Goal: Task Accomplishment & Management: Use online tool/utility

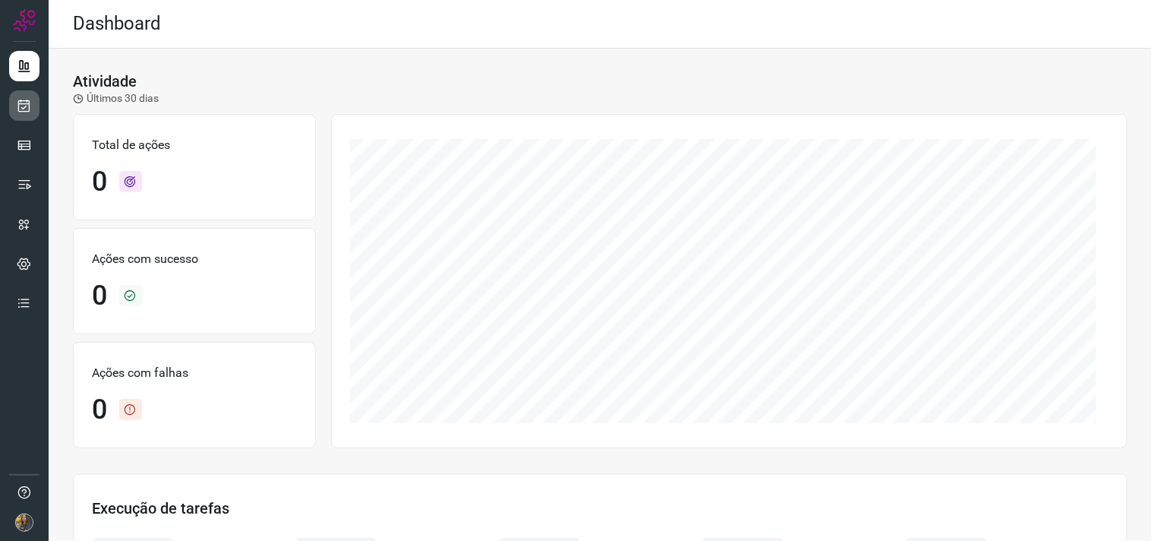
click at [16, 103] on link at bounding box center [24, 105] width 30 height 30
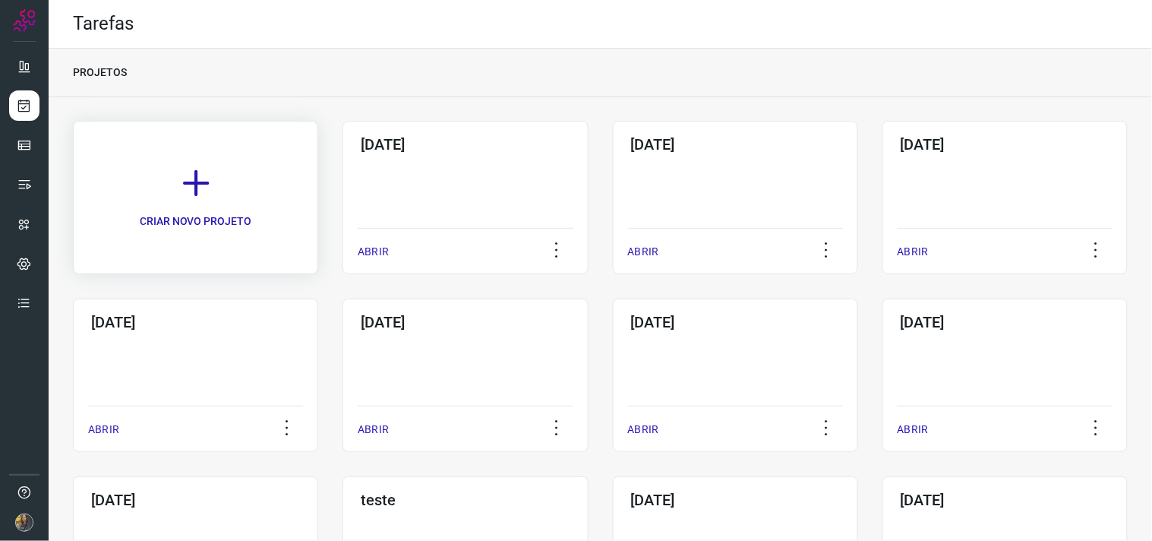
click at [270, 175] on link "CRIAR NOVO PROJETO" at bounding box center [195, 197] width 245 height 153
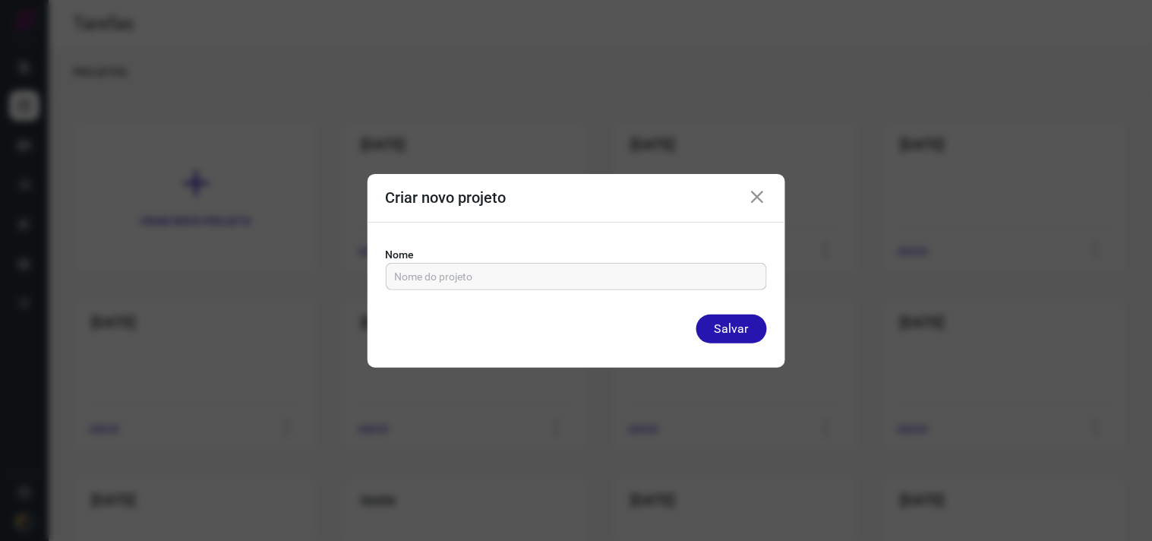
click at [489, 281] on input "text" at bounding box center [576, 276] width 363 height 26
type input "18/09/2025"
click at [696, 314] on button "Salvar" at bounding box center [731, 328] width 71 height 29
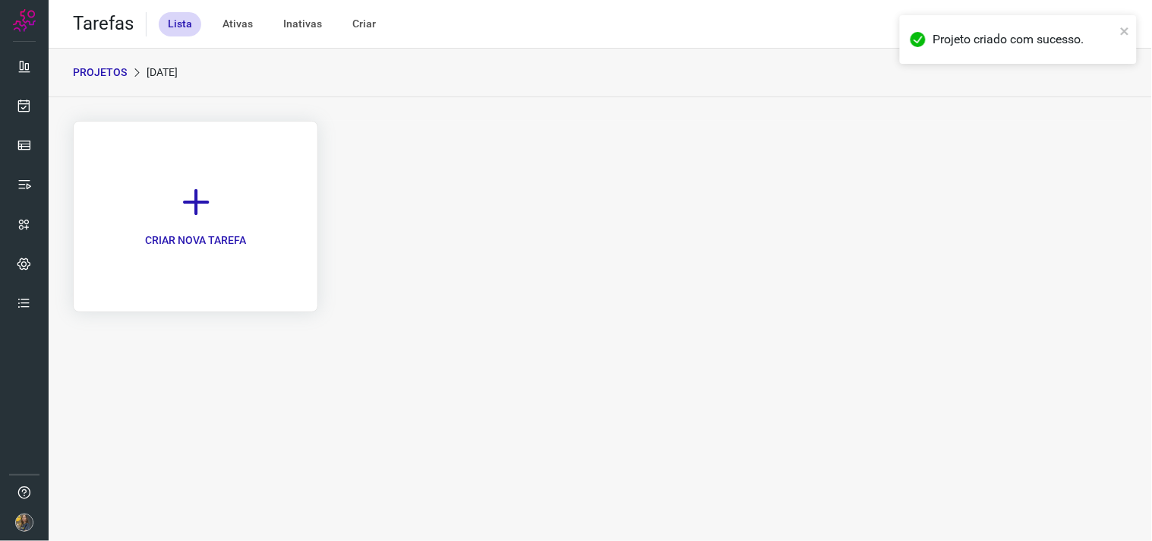
click at [246, 234] on link "CRIAR NOVA TAREFA" at bounding box center [195, 216] width 245 height 191
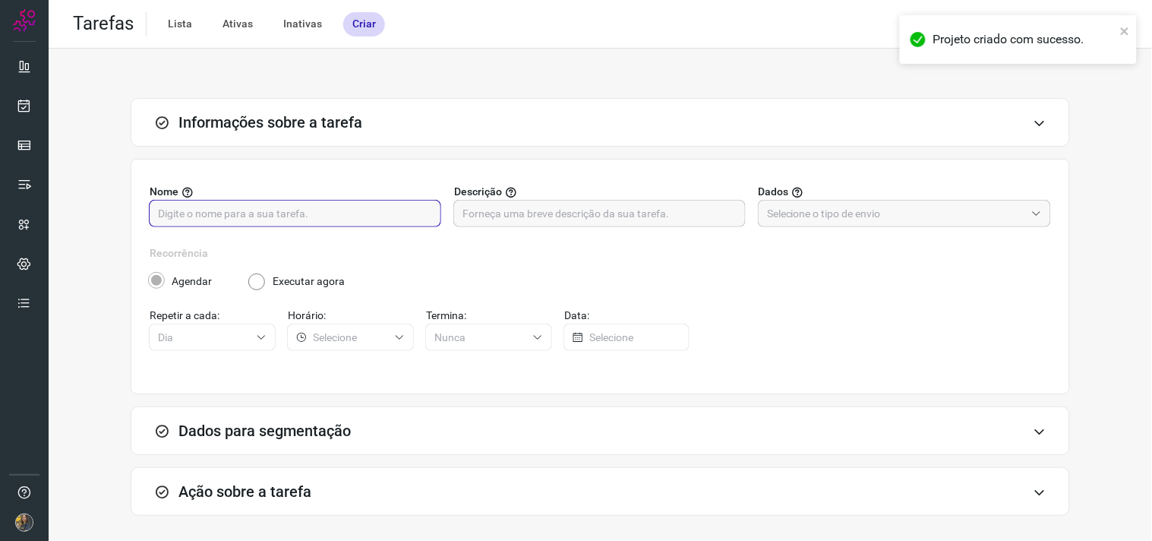
click at [316, 222] on input "text" at bounding box center [295, 213] width 274 height 26
type input "SIAPE"
click at [518, 219] on input "text" at bounding box center [599, 213] width 274 height 26
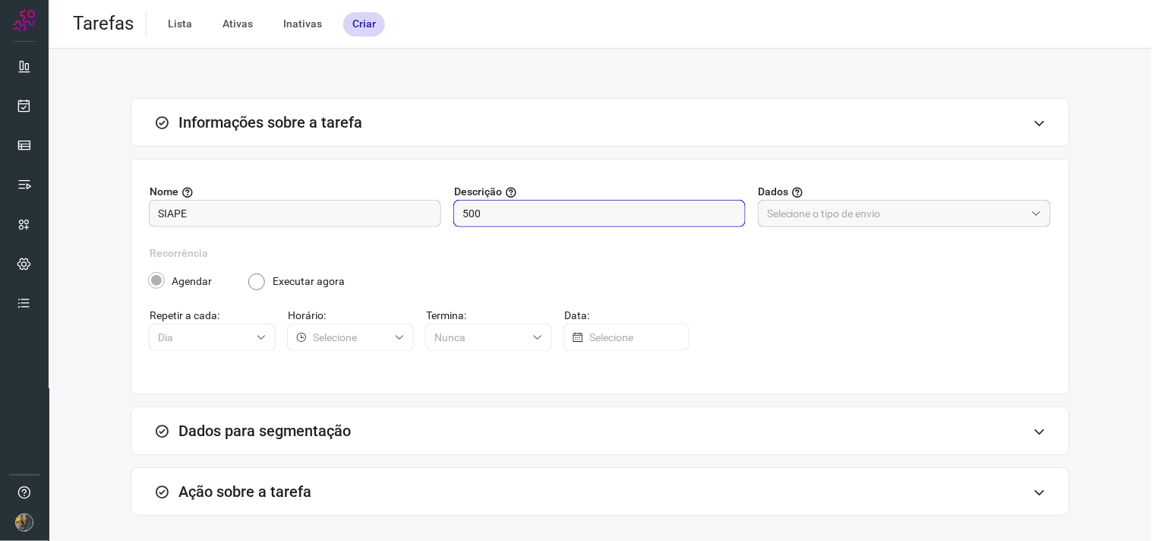
type input "500"
drag, startPoint x: 787, startPoint y: 218, endPoint x: 786, endPoint y: 229, distance: 11.5
click at [786, 218] on input "text" at bounding box center [896, 213] width 258 height 26
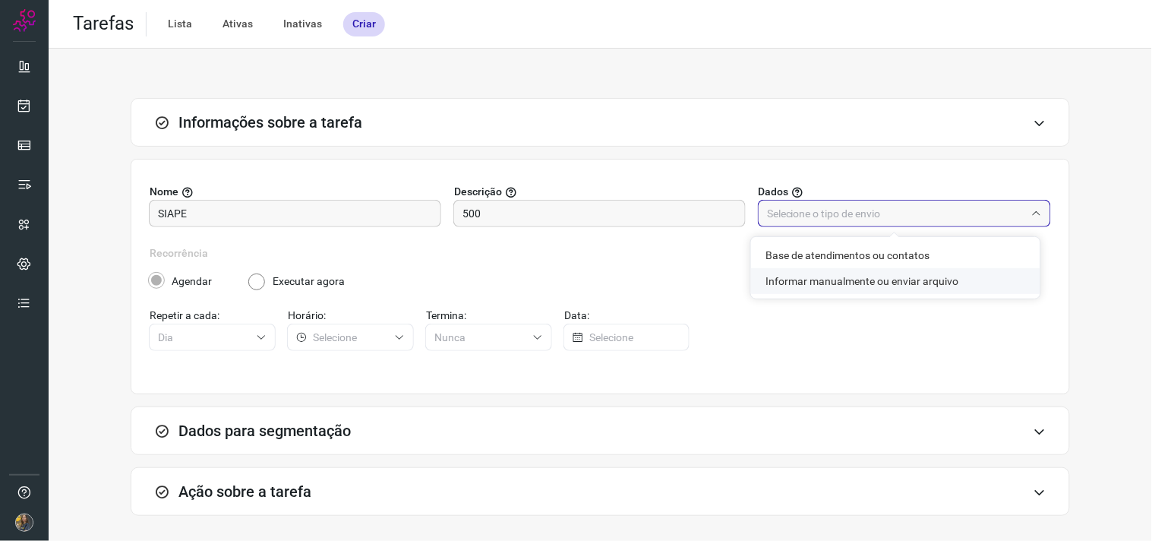
click at [797, 282] on li "Informar manualmente ou enviar arquivo" at bounding box center [895, 281] width 289 height 26
type input "Informar manualmente ou enviar arquivo"
radio input "false"
radio input "true"
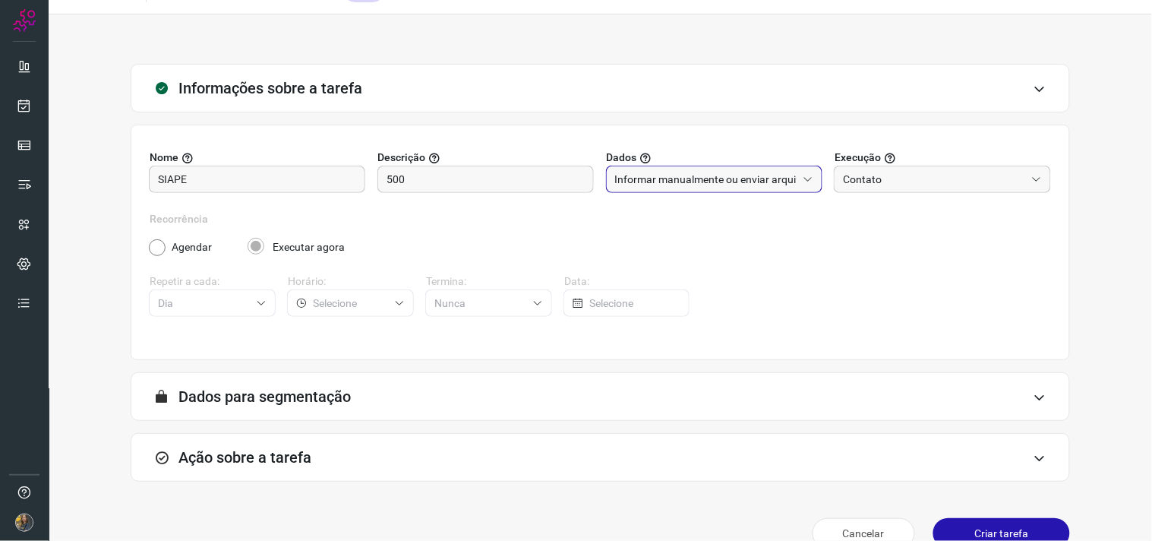
scroll to position [62, 0]
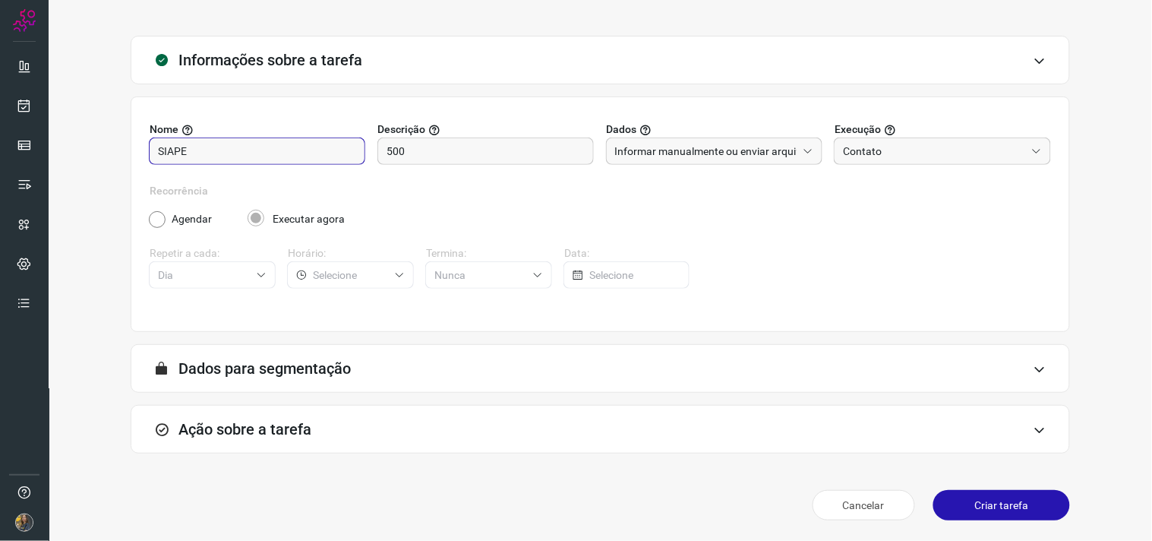
click at [261, 150] on input "SIAPE" at bounding box center [257, 151] width 198 height 26
type input "SIAPE - 9995"
click at [577, 442] on div "Ação sobre a tarefa" at bounding box center [600, 429] width 939 height 49
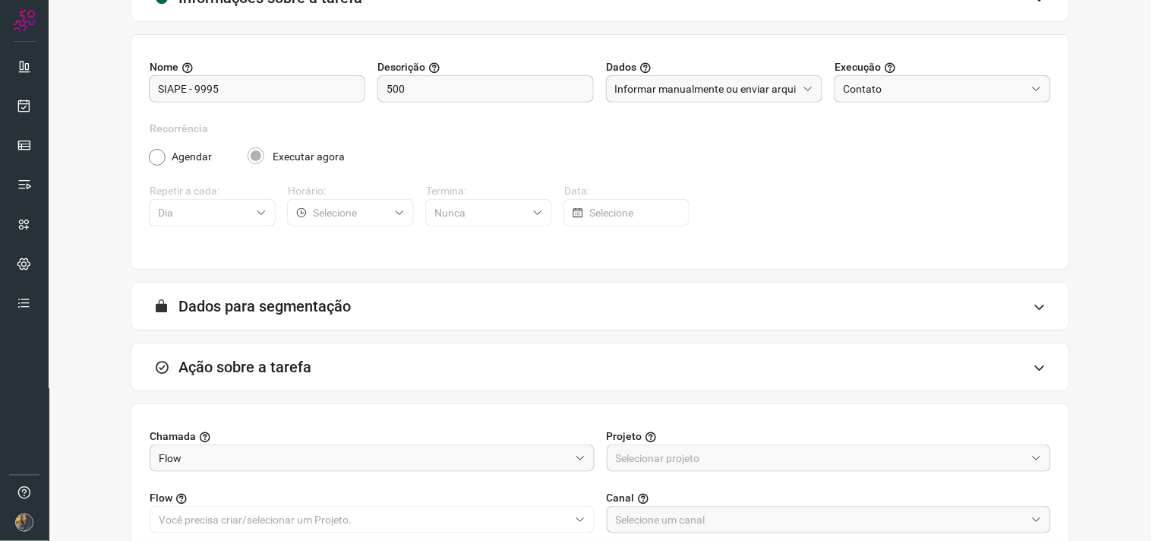
scroll to position [0, 0]
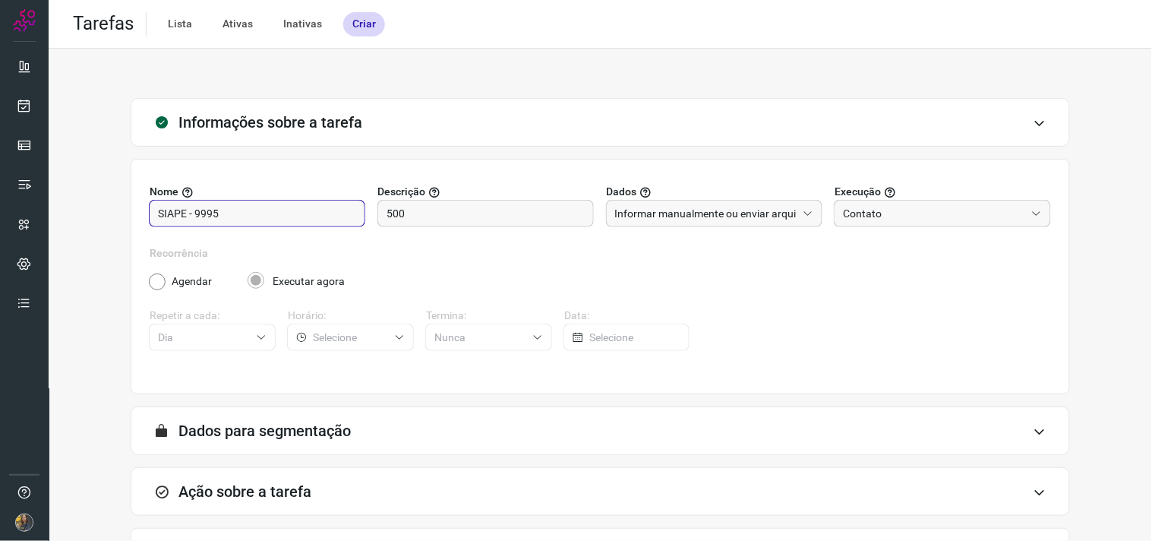
click at [286, 206] on input "SIAPE - 9995" at bounding box center [257, 213] width 198 height 26
click at [386, 211] on input "500" at bounding box center [485, 213] width 198 height 26
click at [386, 210] on input "500" at bounding box center [485, 213] width 198 height 26
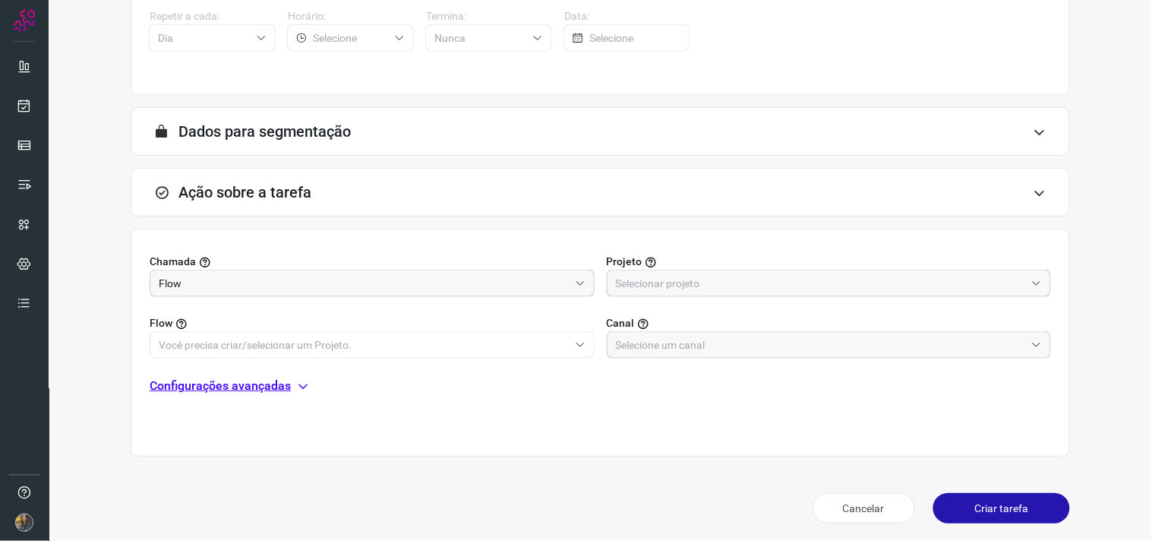
scroll to position [302, 0]
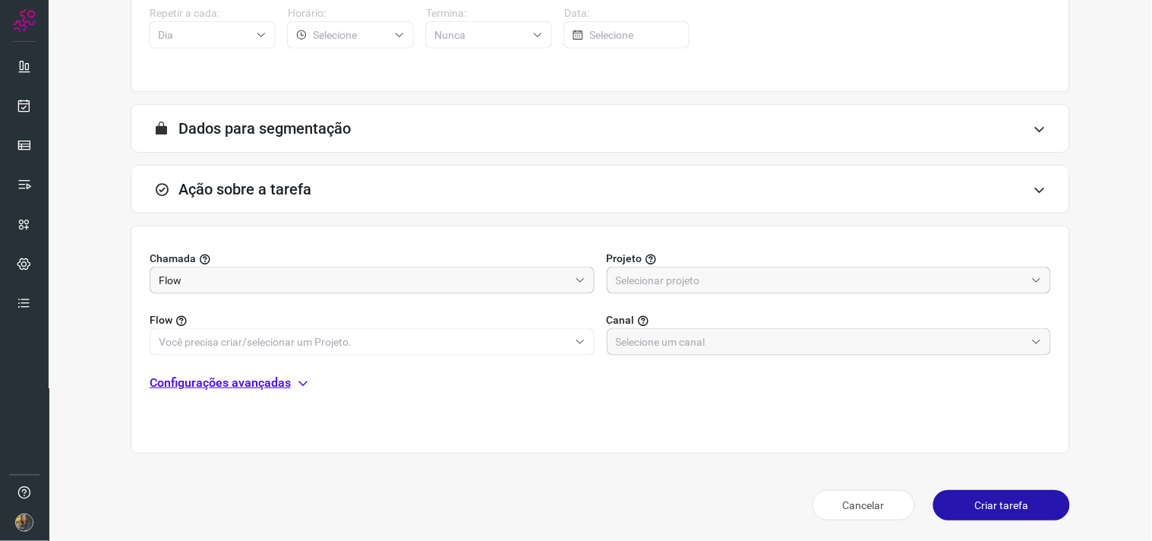
drag, startPoint x: 740, startPoint y: 283, endPoint x: 733, endPoint y: 287, distance: 8.5
click at [740, 282] on input "text" at bounding box center [821, 280] width 410 height 26
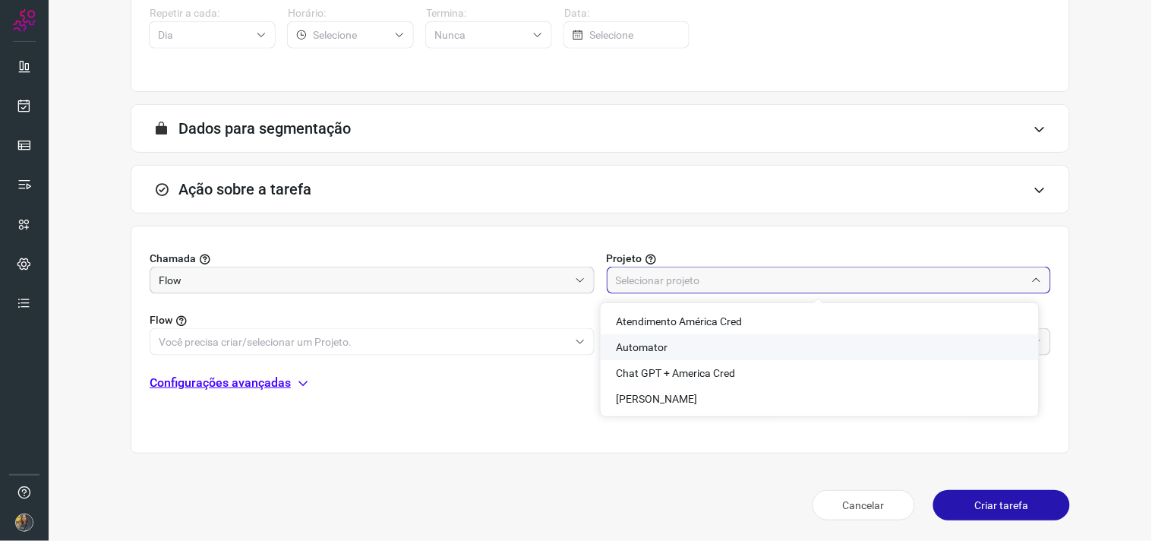
drag, startPoint x: 655, startPoint y: 346, endPoint x: 636, endPoint y: 346, distance: 19.0
click at [654, 346] on span "Automator" at bounding box center [642, 347] width 52 height 12
type input "Automator"
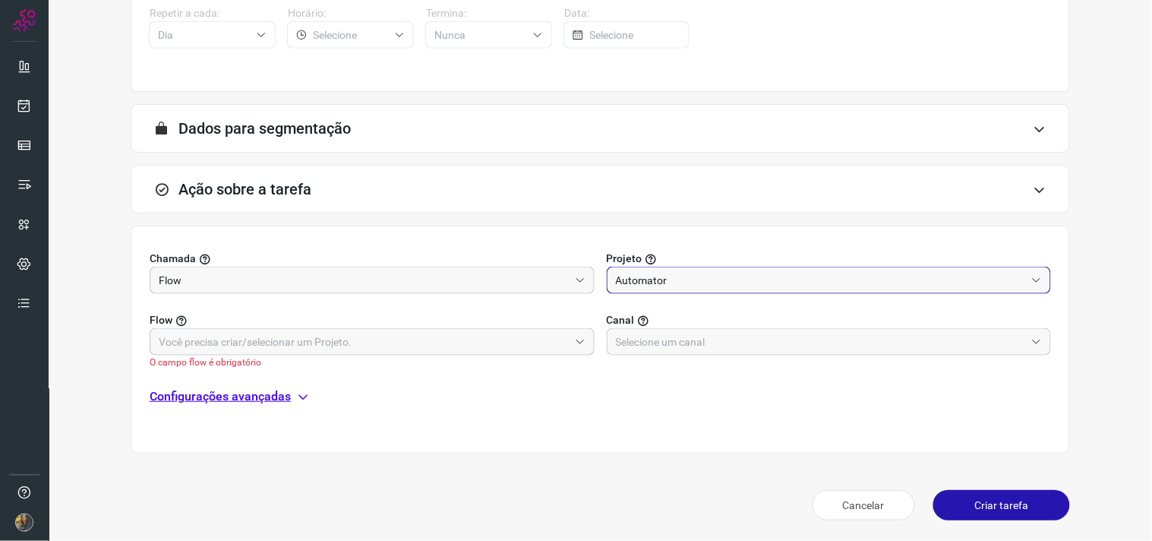
click at [517, 334] on input "text" at bounding box center [364, 342] width 410 height 26
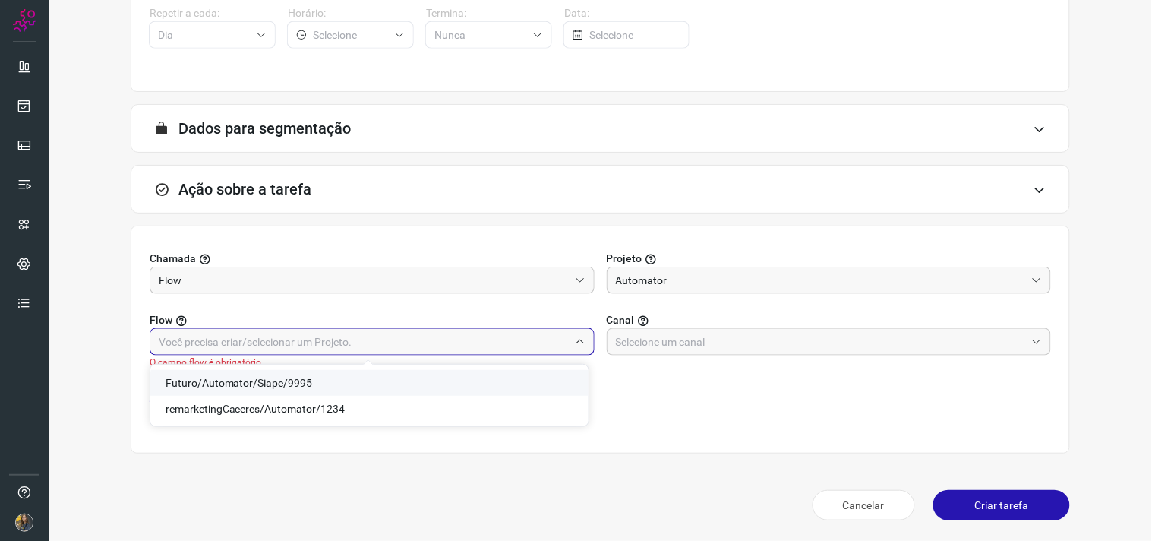
click at [290, 377] on span "Futuro/Automator/Siape/9995" at bounding box center [239, 383] width 147 height 12
type input "Futuro/Automator/Siape/9995"
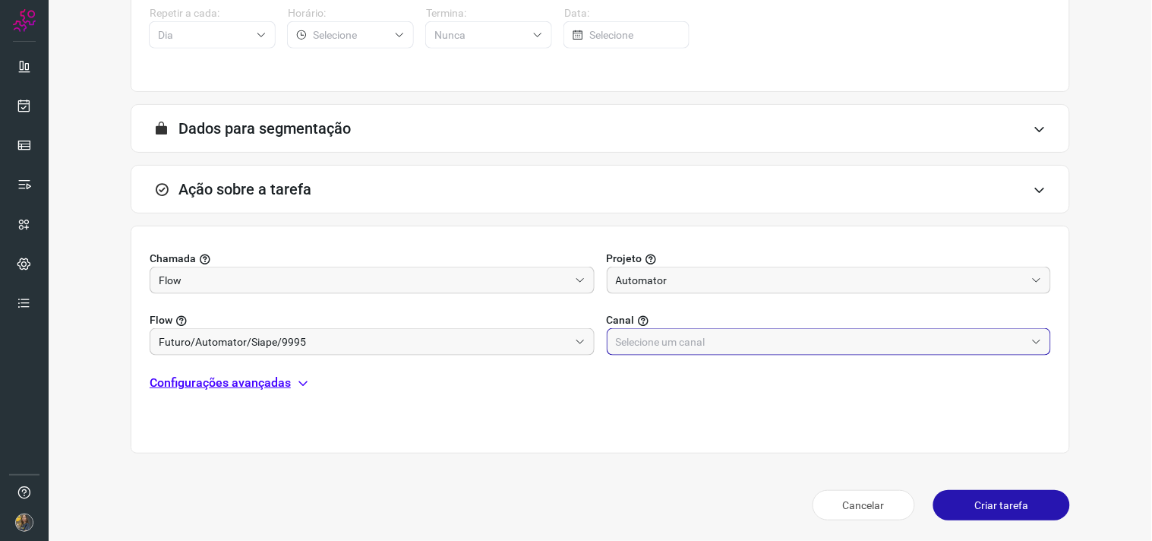
click at [685, 336] on input "text" at bounding box center [821, 342] width 410 height 26
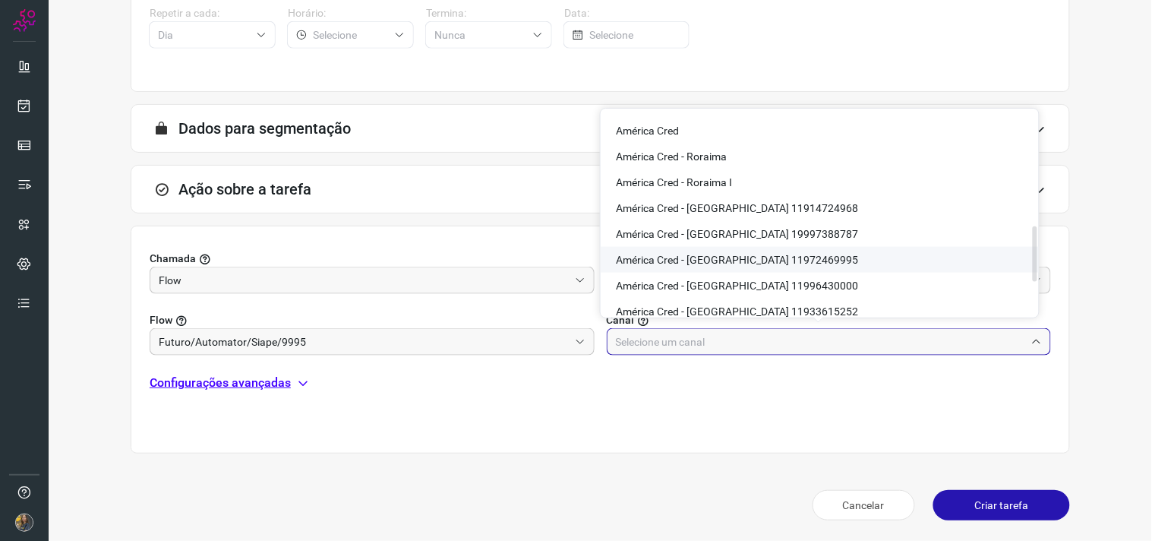
scroll to position [506, 0]
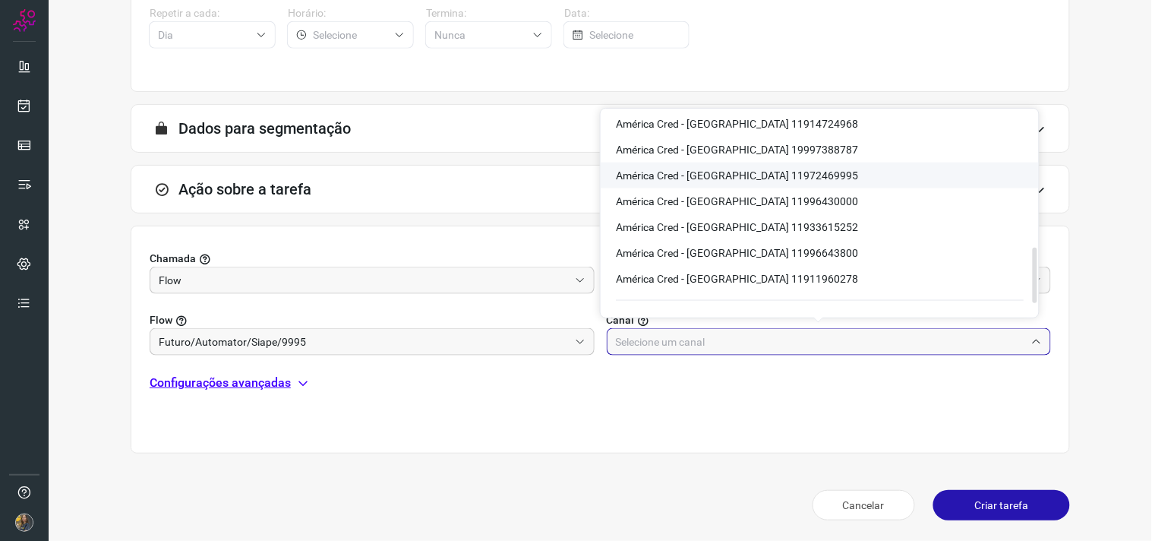
click at [771, 172] on span "América Cred - São Paulo 11972469995" at bounding box center [737, 175] width 242 height 12
type input "América Cred - São Paulo 11972469995"
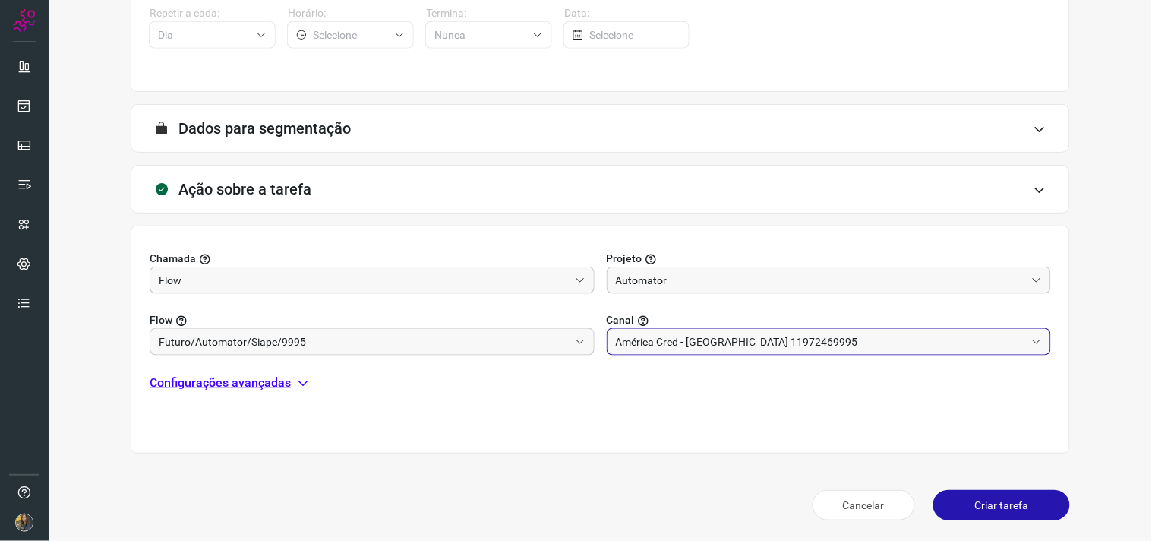
click at [278, 383] on p "Configurações avançadas" at bounding box center [220, 383] width 141 height 18
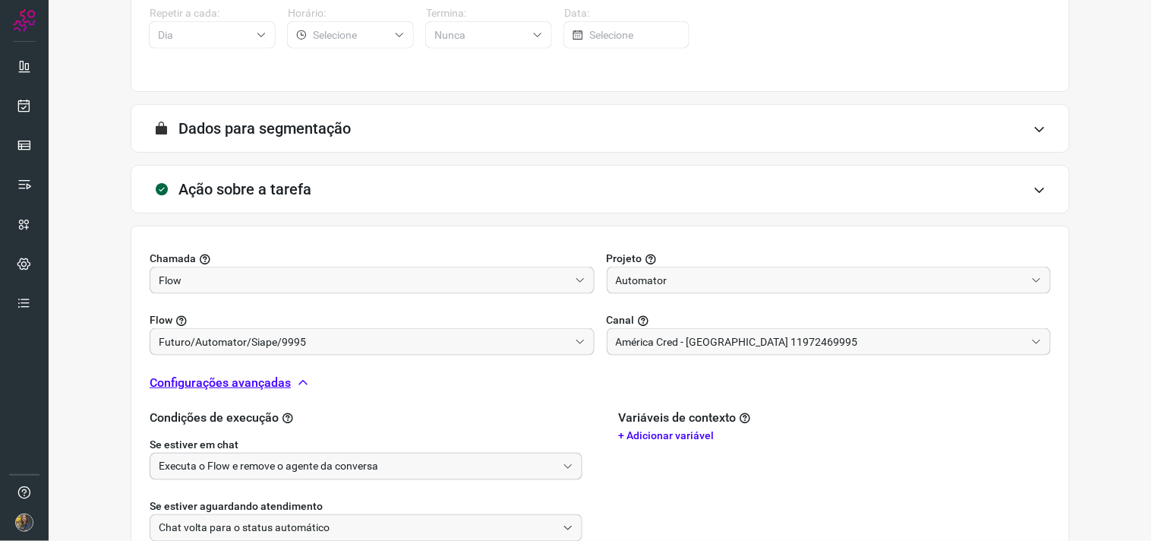
click at [281, 461] on input "Executa o Flow e remove o agente da conversa" at bounding box center [358, 466] width 398 height 26
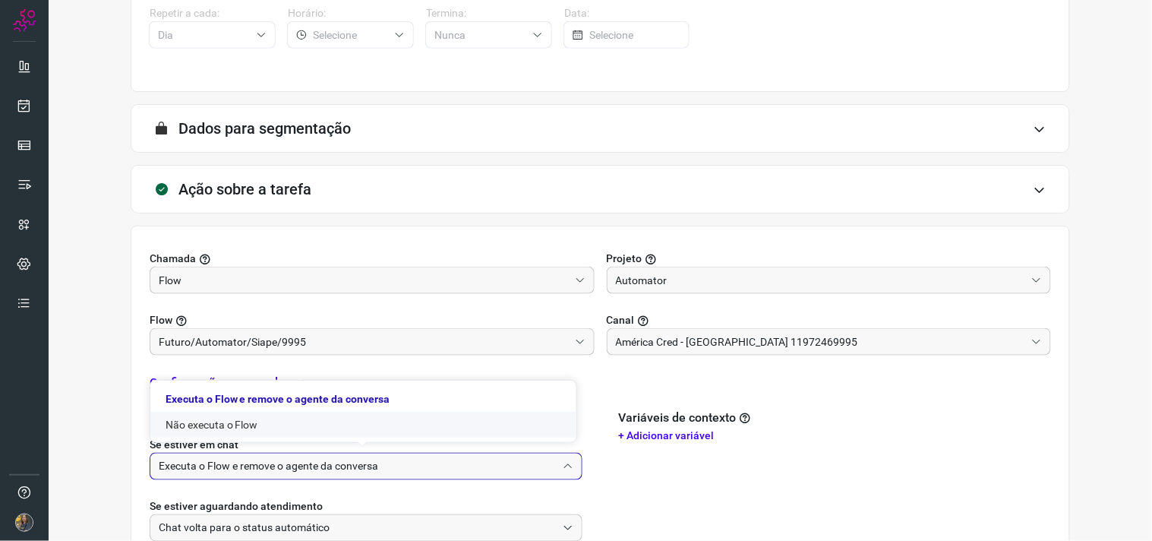
click at [249, 434] on li "Não executa o Flow" at bounding box center [363, 425] width 426 height 26
type input "Não executa o Flow"
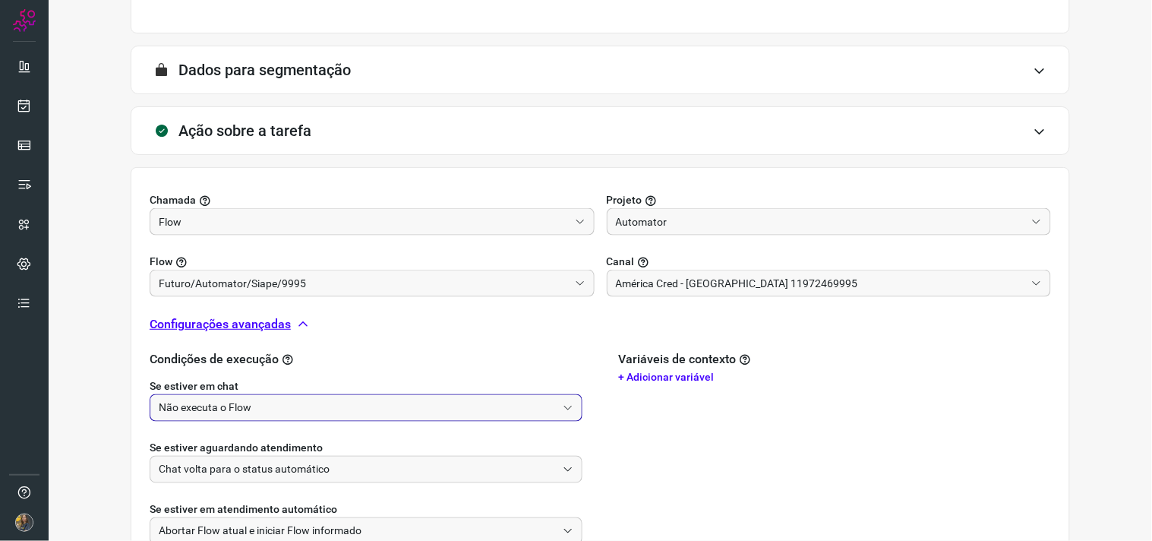
scroll to position [477, 0]
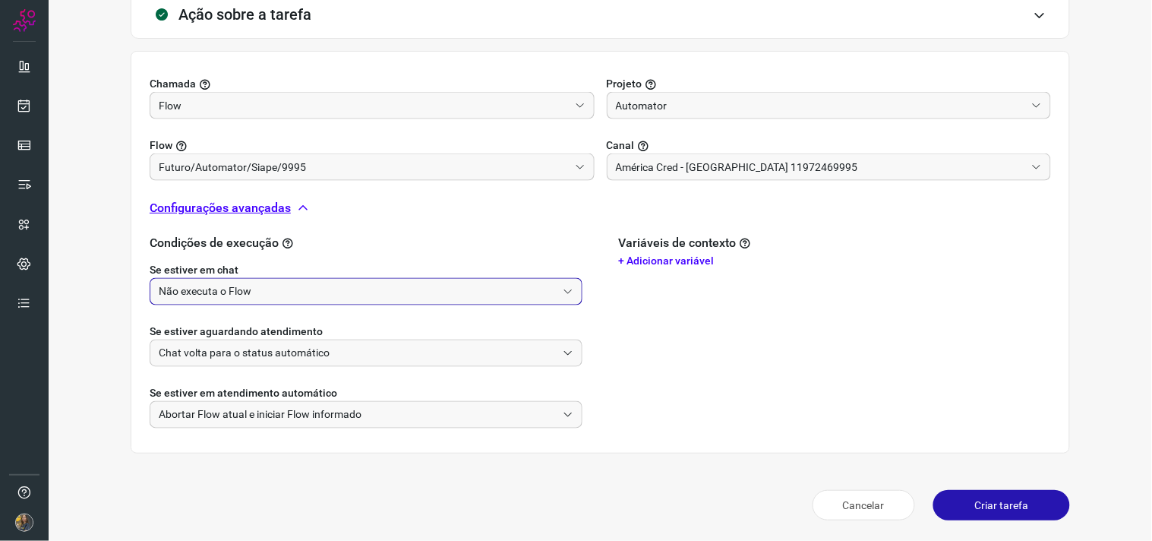
click at [967, 497] on button "Criar tarefa" at bounding box center [1001, 505] width 137 height 30
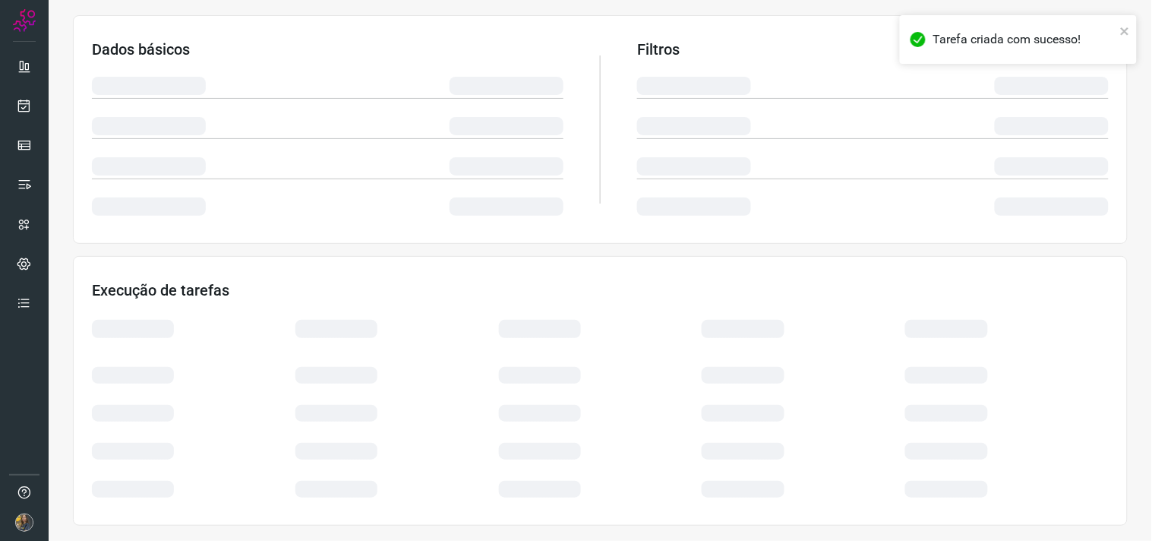
scroll to position [244, 0]
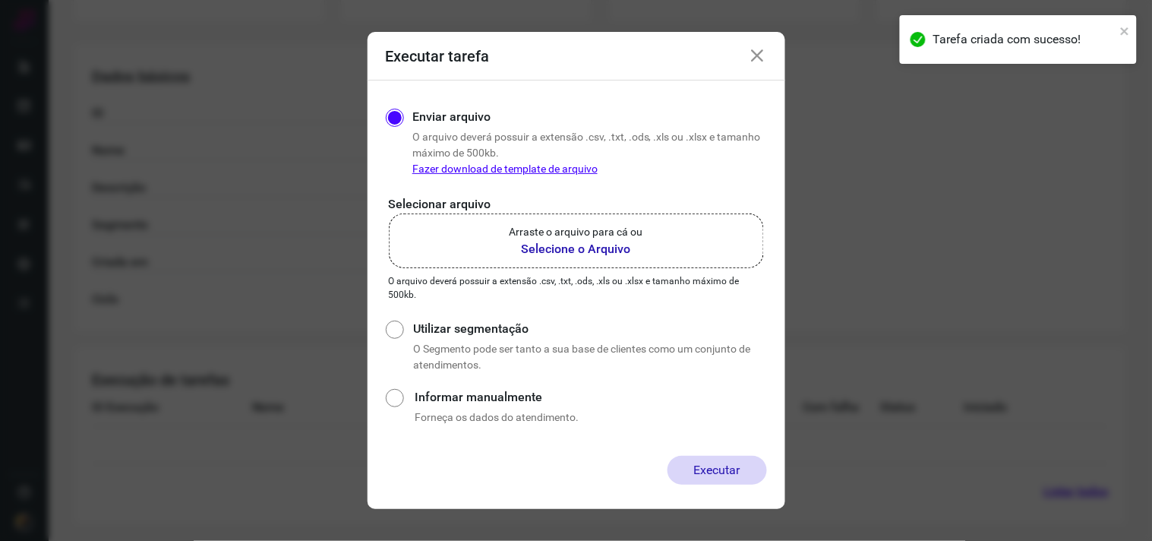
click at [594, 248] on b "Selecione o Arquivo" at bounding box center [577, 249] width 134 height 18
click at [0, 0] on input "Arraste o arquivo para cá ou Selecione o Arquivo" at bounding box center [0, 0] width 0 height 0
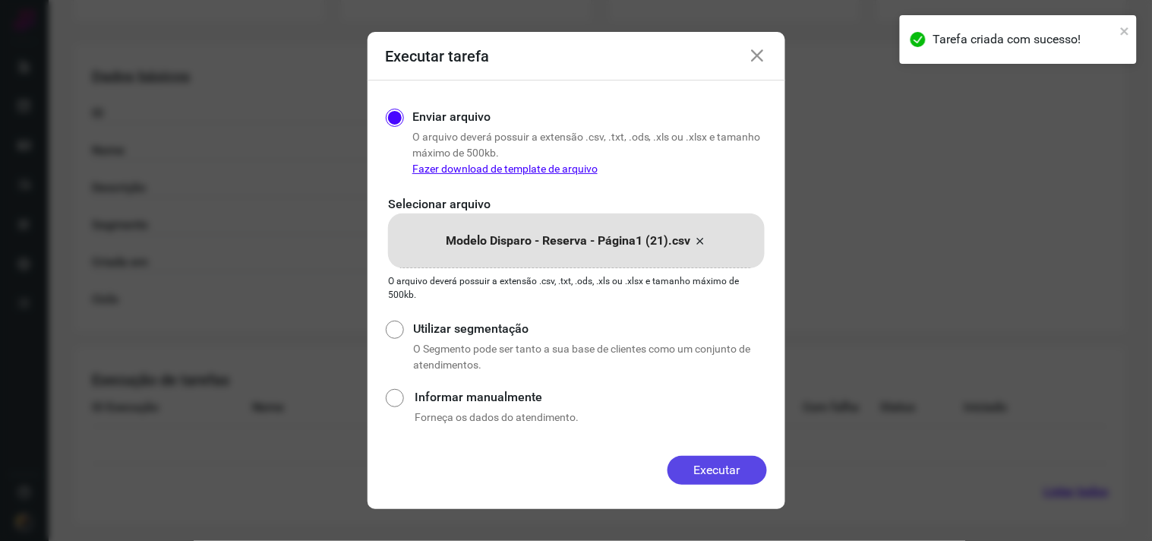
click at [720, 468] on button "Executar" at bounding box center [716, 470] width 99 height 29
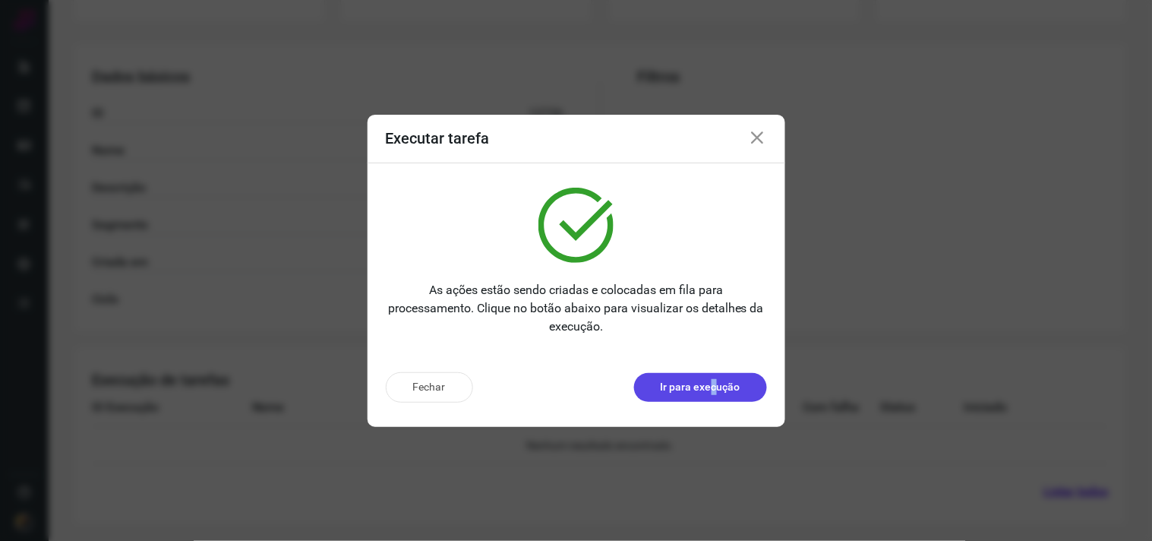
drag, startPoint x: 710, startPoint y: 371, endPoint x: 715, endPoint y: 377, distance: 8.2
click at [715, 377] on div "Fechar Ir para execução" at bounding box center [577, 393] width 418 height 67
click at [718, 388] on p "Ir para execução" at bounding box center [701, 387] width 80 height 16
click at [734, 383] on p "Ir para execução" at bounding box center [701, 387] width 80 height 16
